Goal: Find specific page/section

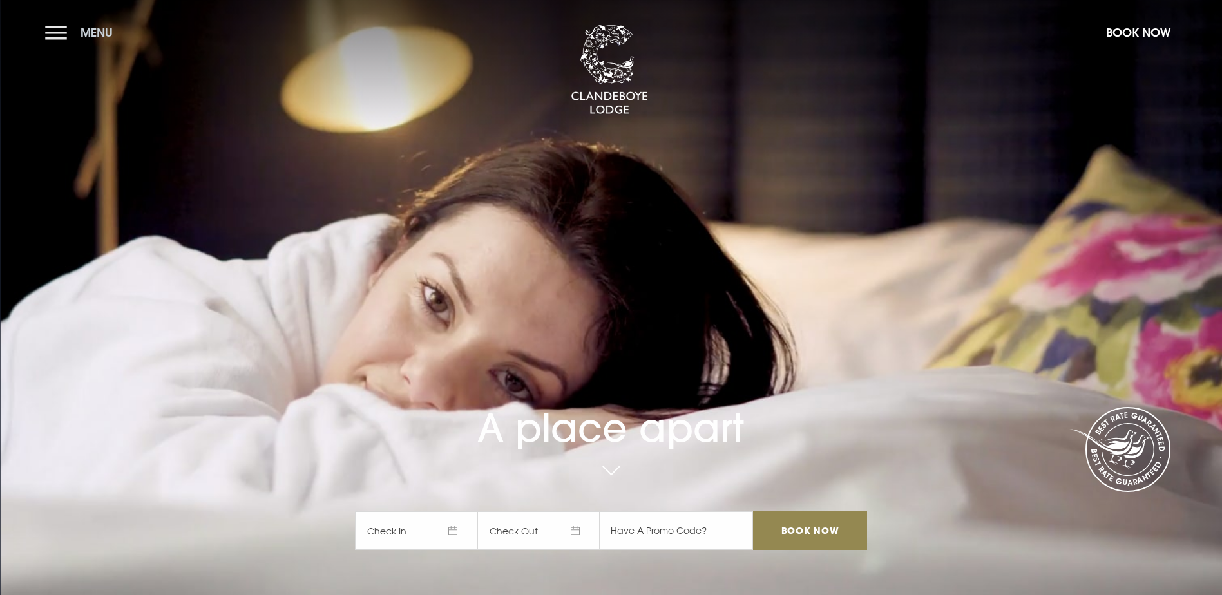
drag, startPoint x: 57, startPoint y: 32, endPoint x: 61, endPoint y: 23, distance: 9.5
click at [61, 23] on button "Menu" at bounding box center [82, 33] width 74 height 28
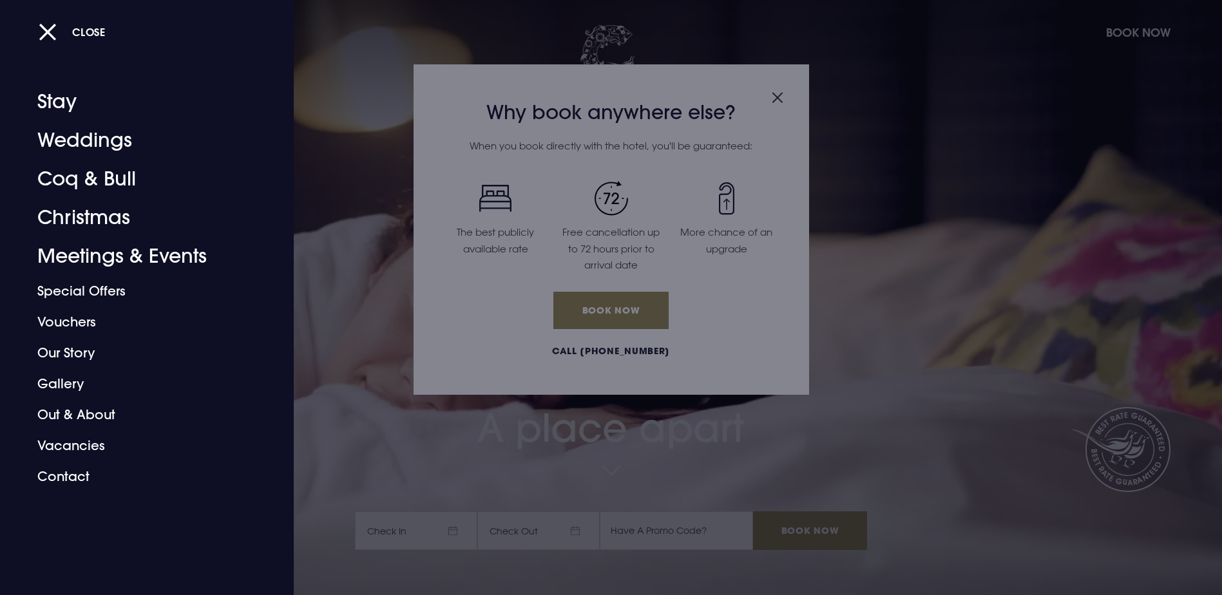
click at [779, 98] on div at bounding box center [611, 297] width 1222 height 595
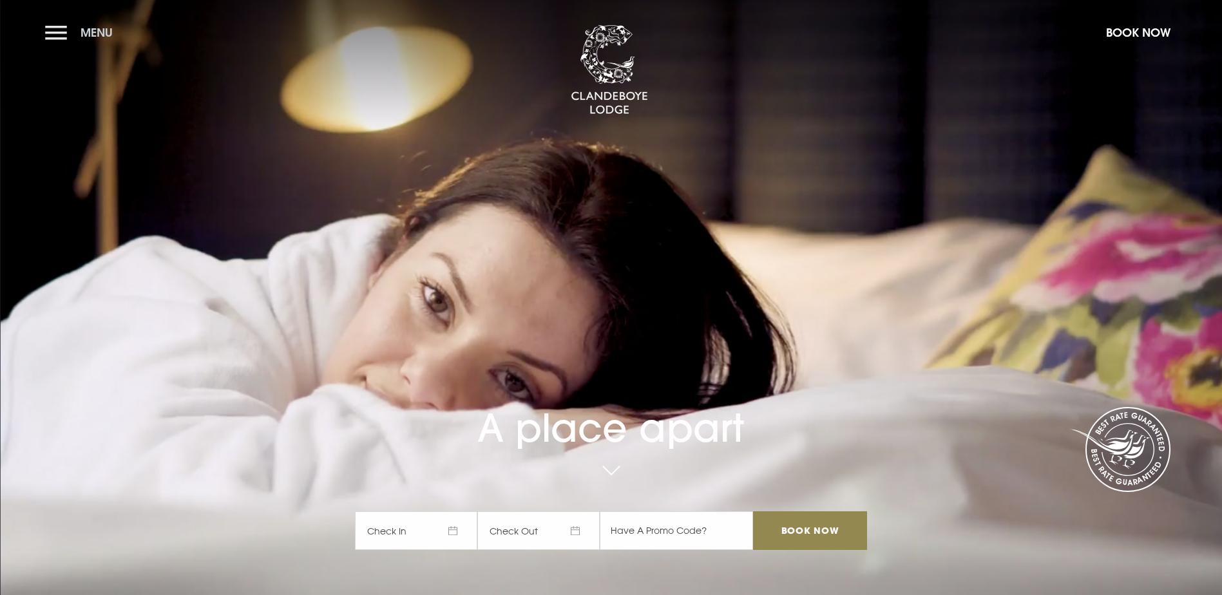
click at [62, 32] on button "Menu" at bounding box center [82, 33] width 74 height 28
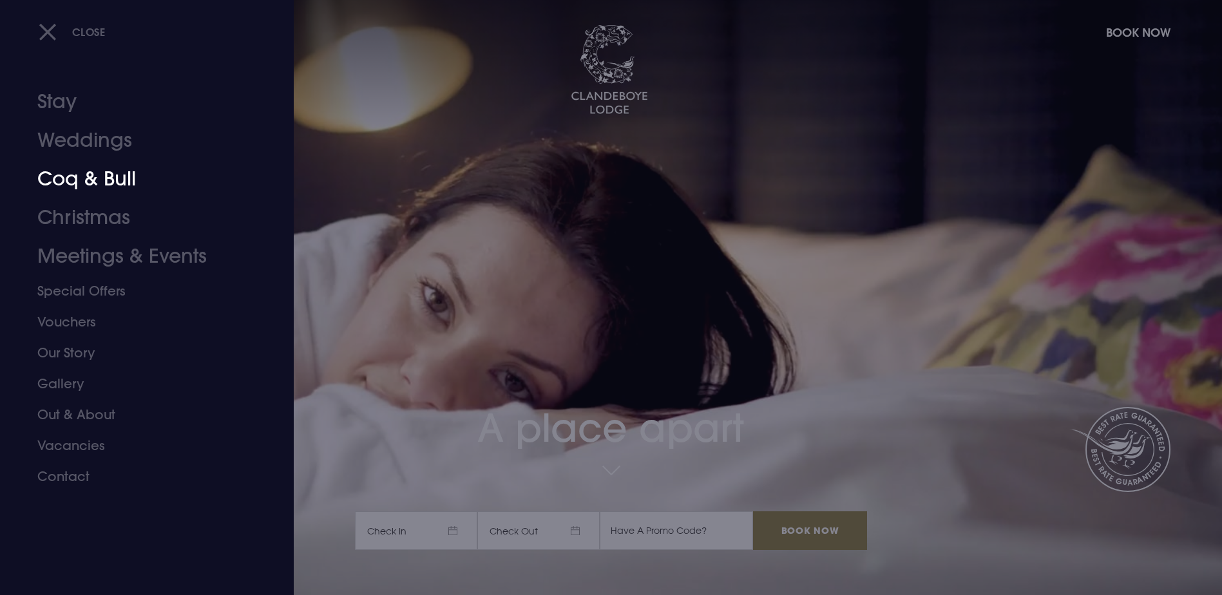
click at [93, 182] on link "Coq & Bull" at bounding box center [139, 179] width 204 height 39
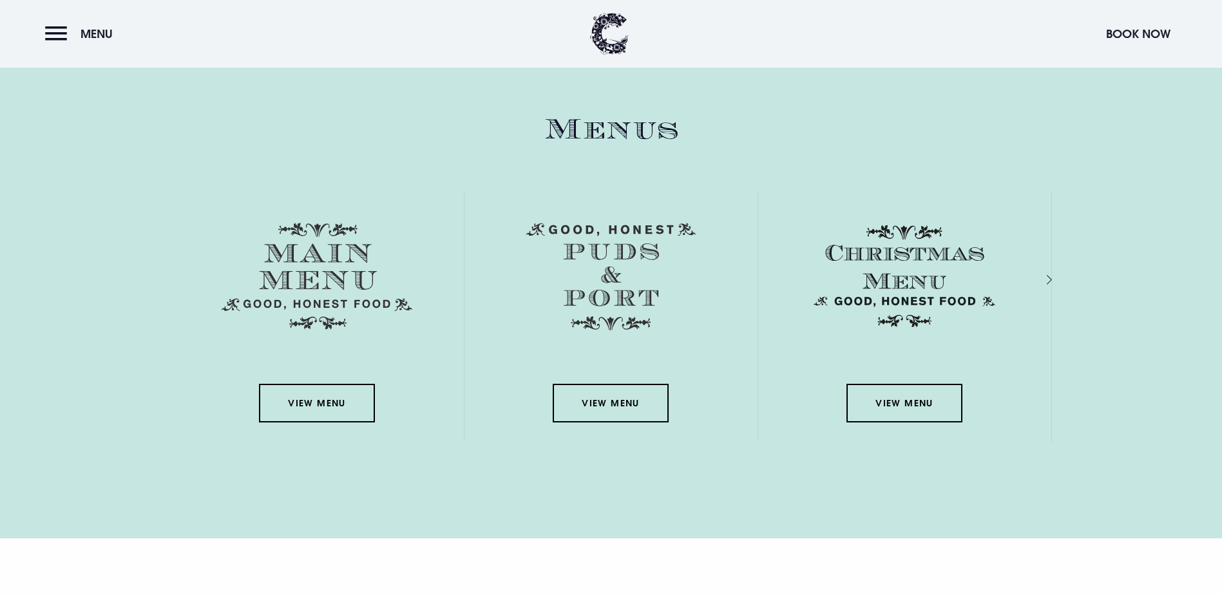
scroll to position [1932, 0]
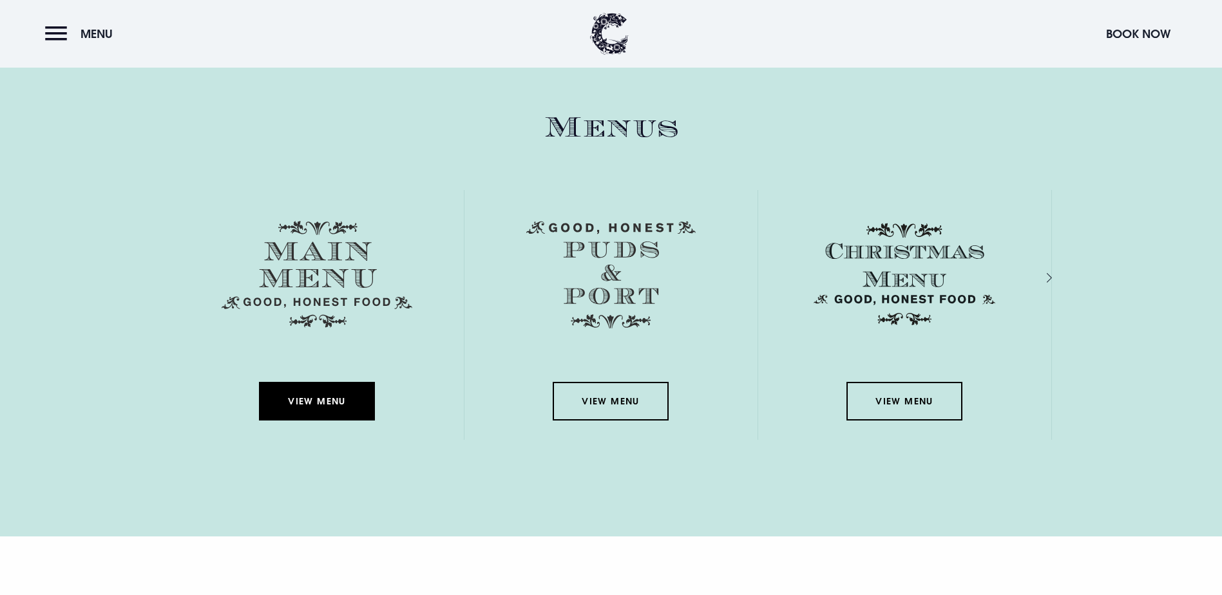
click at [310, 382] on link "View Menu" at bounding box center [317, 401] width 116 height 39
